Goal: Book appointment/travel/reservation

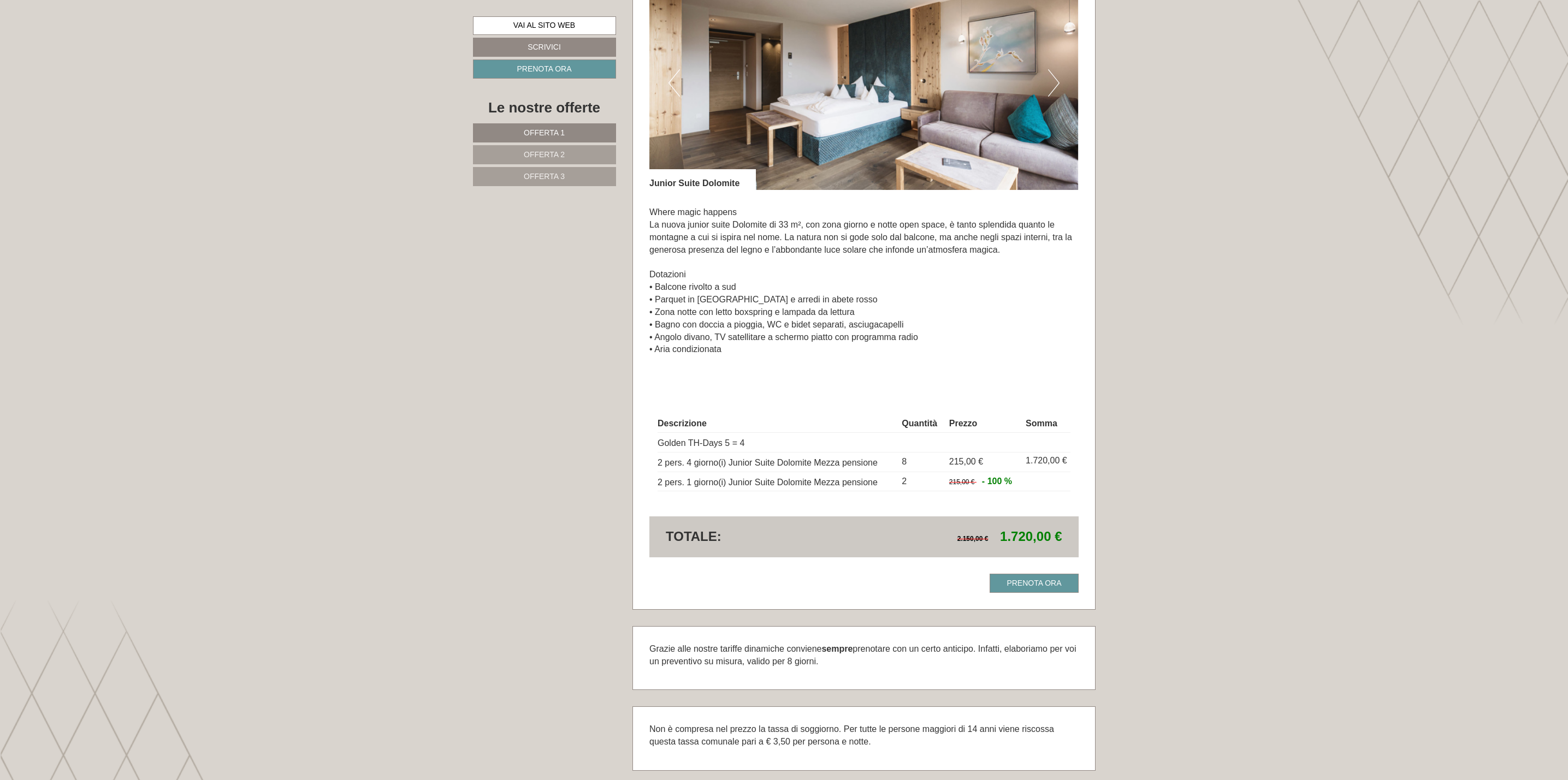
scroll to position [2702, 0]
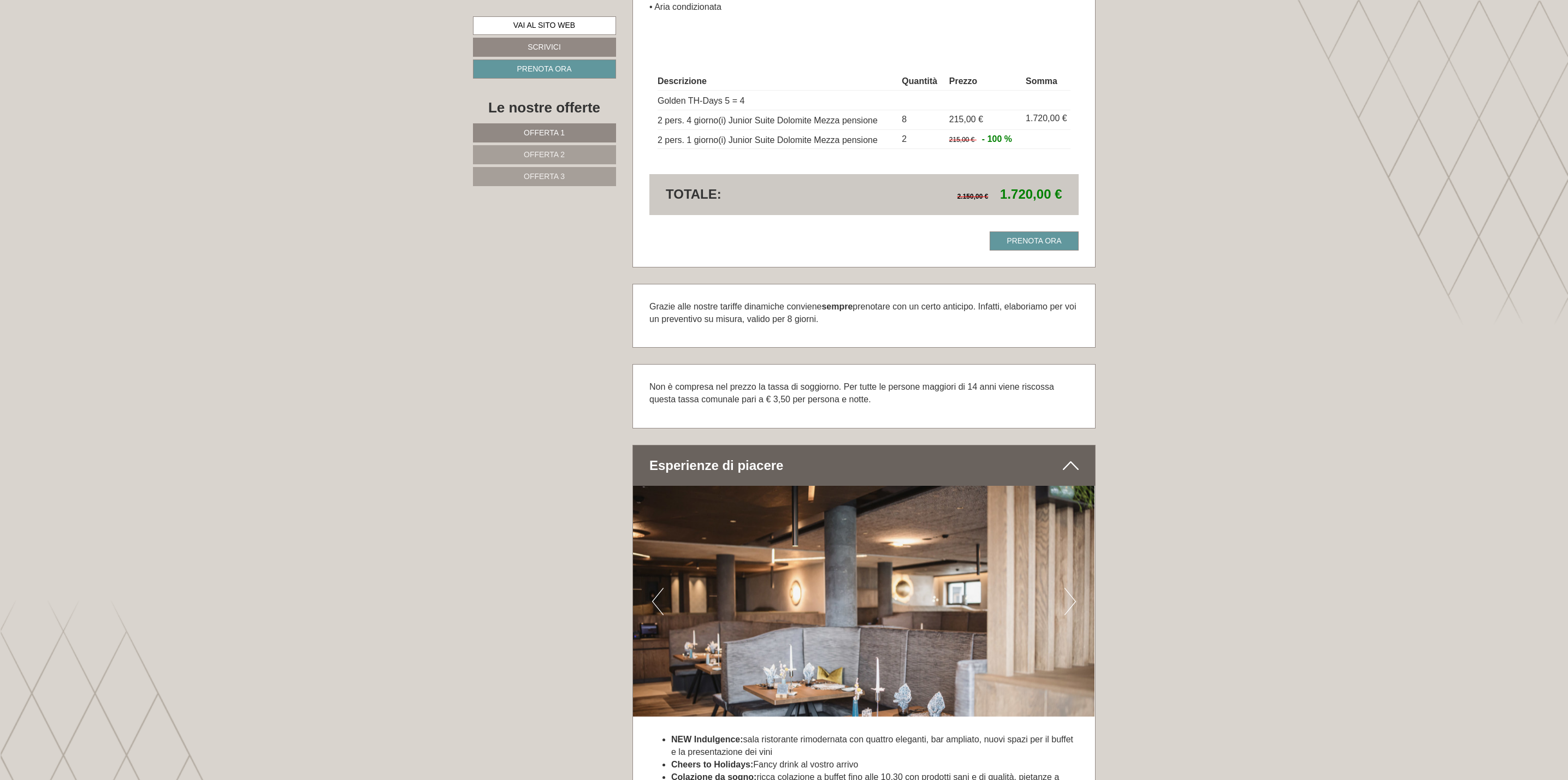
scroll to position [2784, 0]
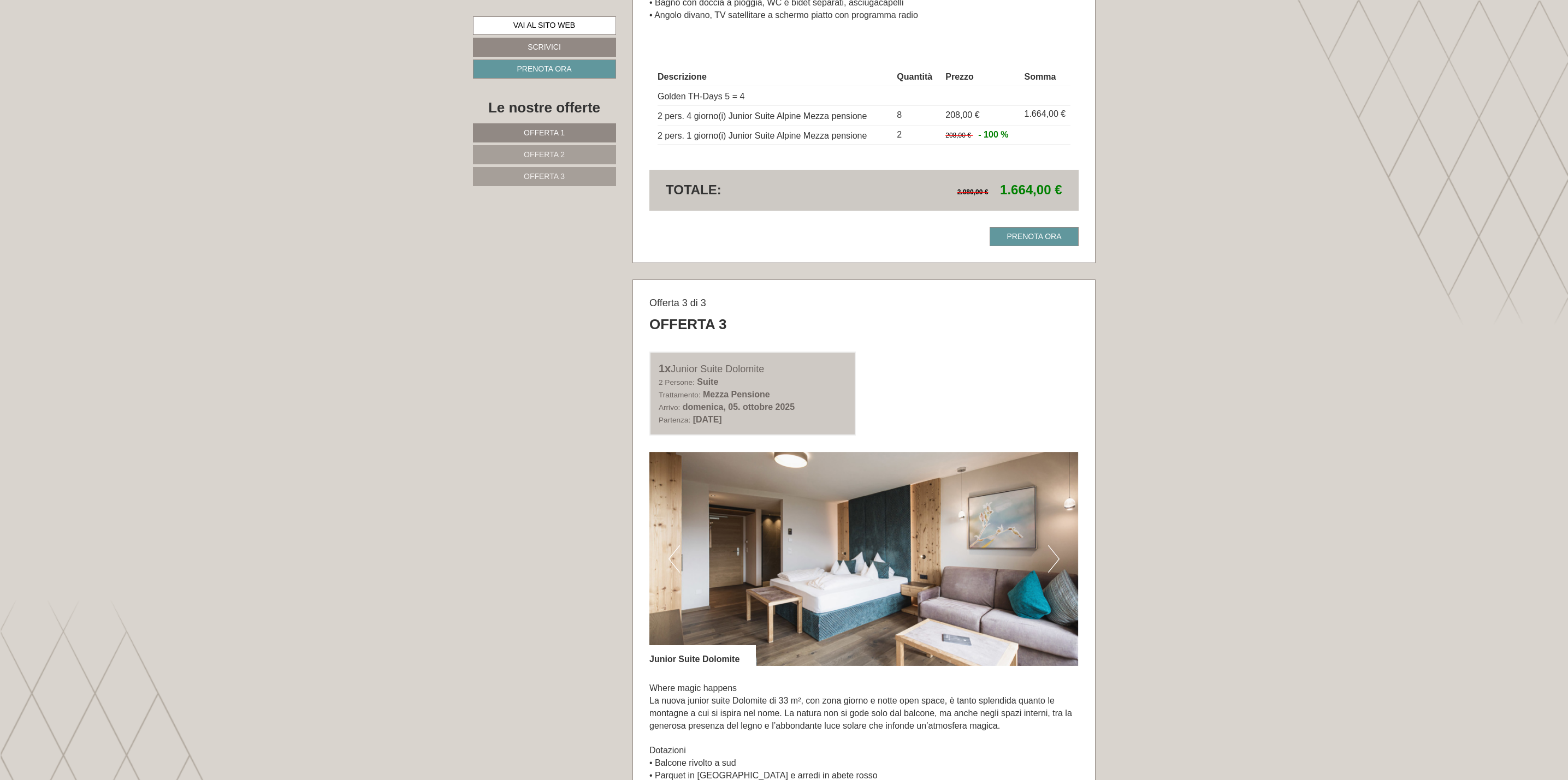
scroll to position [2538, 0]
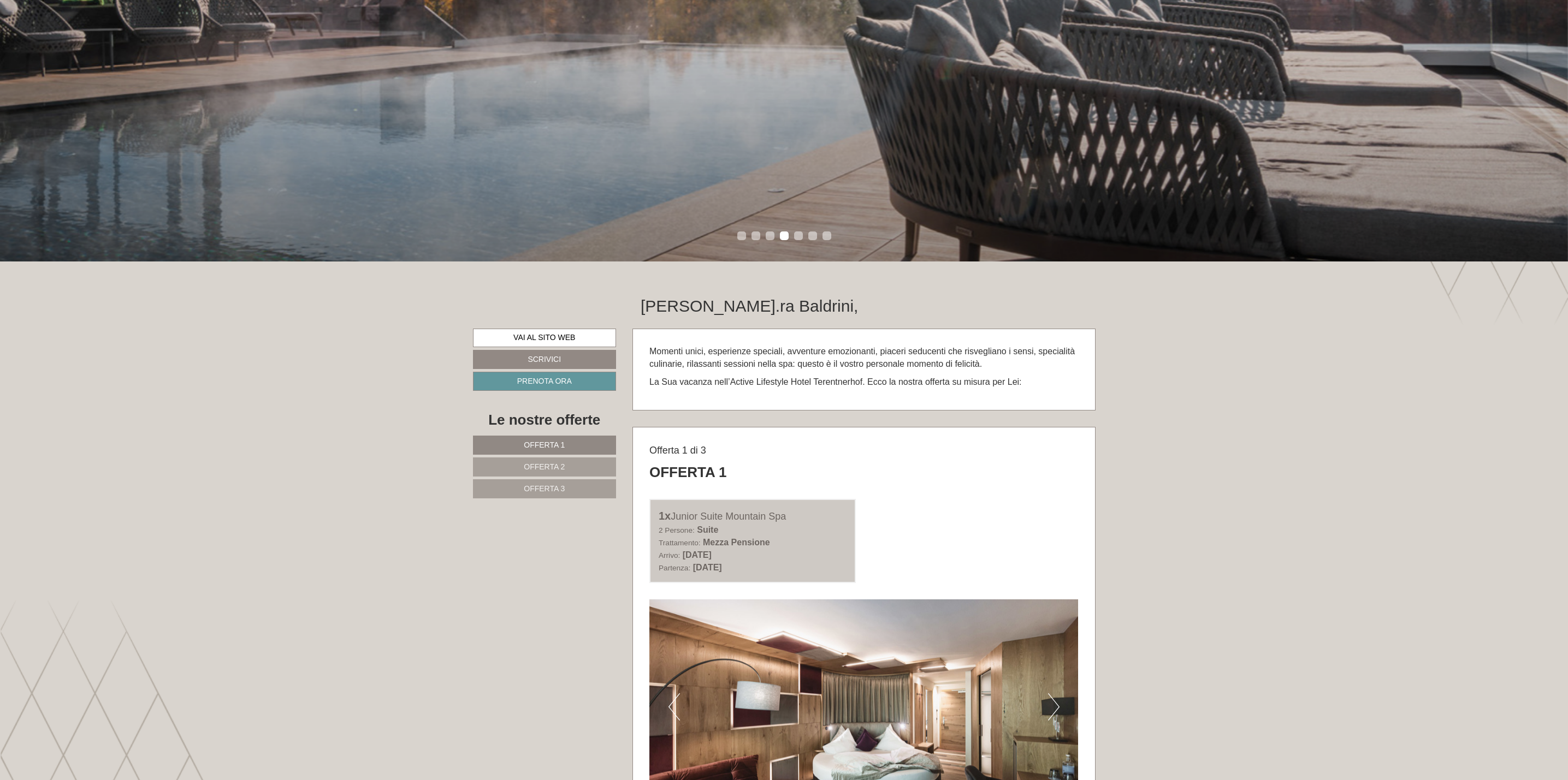
scroll to position [409, 0]
